Goal: Transaction & Acquisition: Purchase product/service

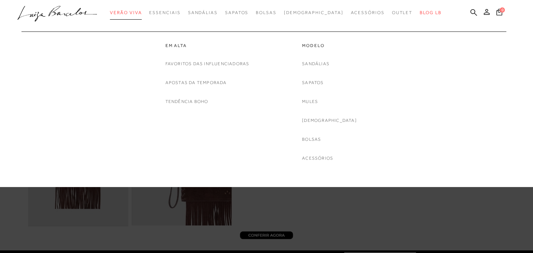
click at [142, 10] on span "Verão Viva" at bounding box center [126, 12] width 32 height 5
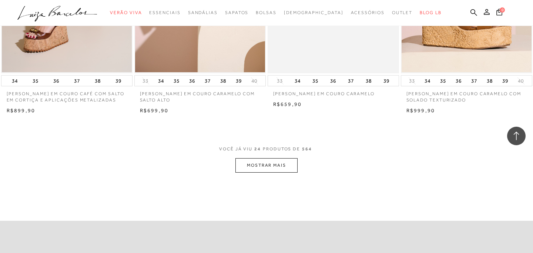
scroll to position [1413, 0]
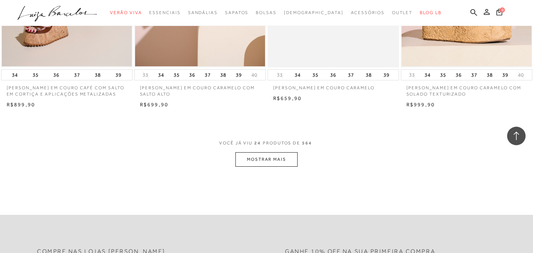
click at [269, 166] on button "MOSTRAR MAIS" at bounding box center [266, 159] width 62 height 14
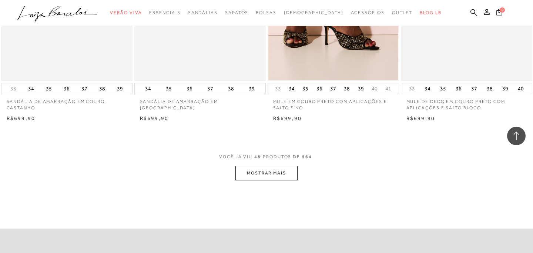
scroll to position [2891, 0]
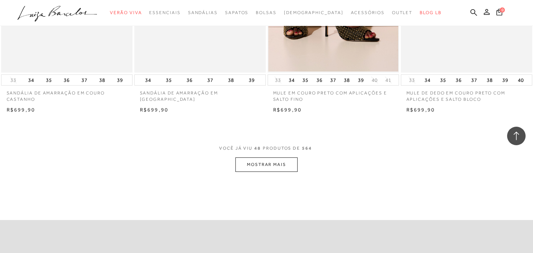
click at [271, 172] on button "MOSTRAR MAIS" at bounding box center [266, 164] width 62 height 14
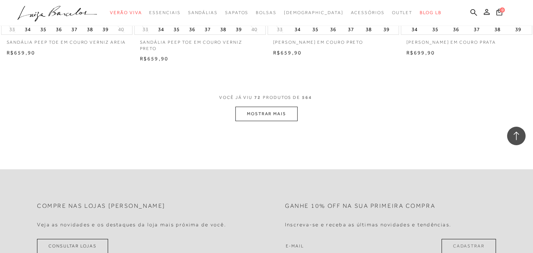
scroll to position [4424, 0]
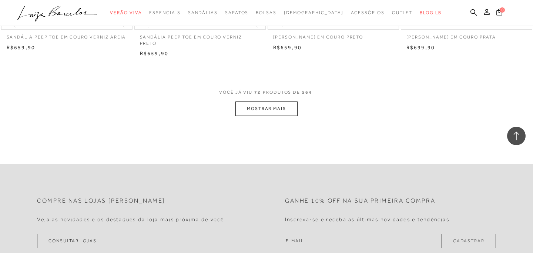
click at [274, 114] on button "MOSTRAR MAIS" at bounding box center [266, 108] width 62 height 14
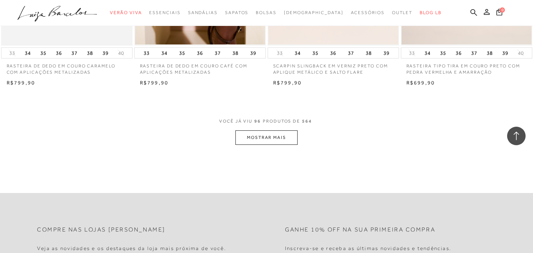
scroll to position [5902, 0]
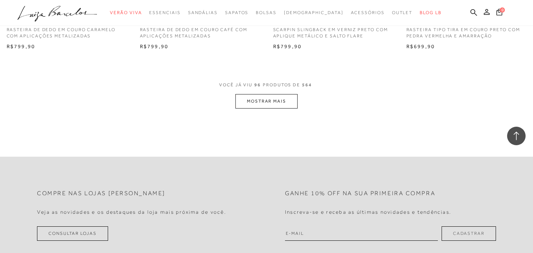
click at [270, 108] on button "MOSTRAR MAIS" at bounding box center [266, 101] width 62 height 14
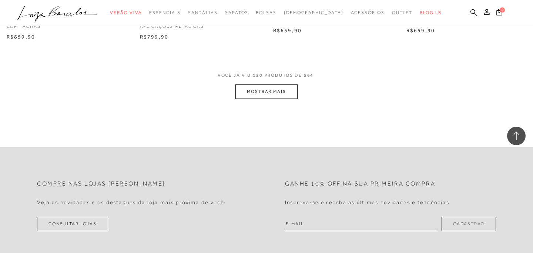
click at [265, 98] on button "MOSTRAR MAIS" at bounding box center [266, 91] width 62 height 14
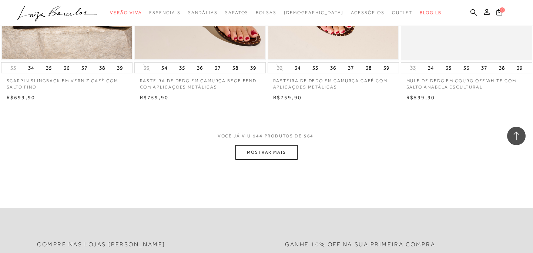
scroll to position [8798, 0]
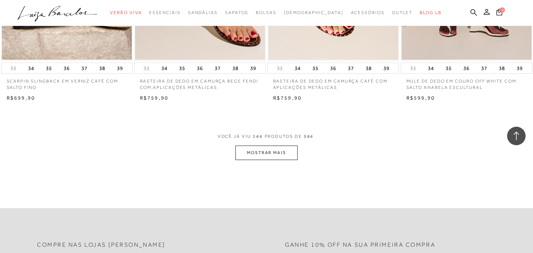
click at [283, 158] on button "MOSTRAR MAIS" at bounding box center [266, 152] width 62 height 14
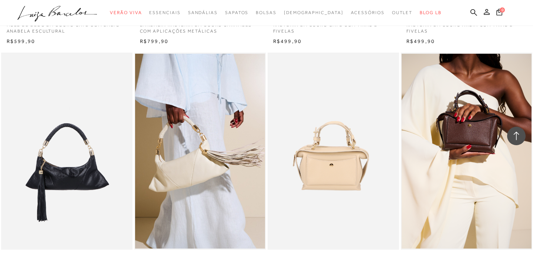
scroll to position [9114, 0]
